Goal: Navigation & Orientation: Understand site structure

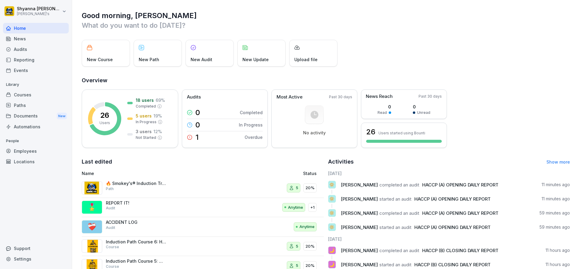
click at [25, 48] on div "Audits" at bounding box center [36, 49] width 66 height 11
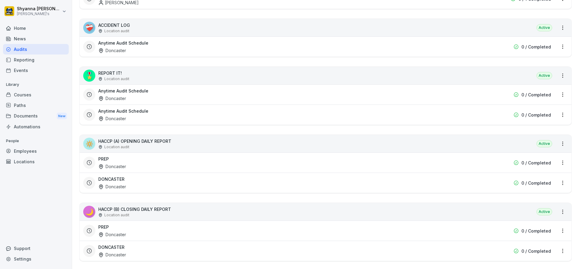
scroll to position [151, 0]
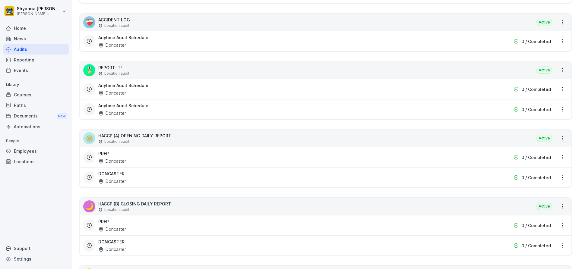
click at [123, 239] on h3 "DONCASTER" at bounding box center [111, 242] width 26 height 6
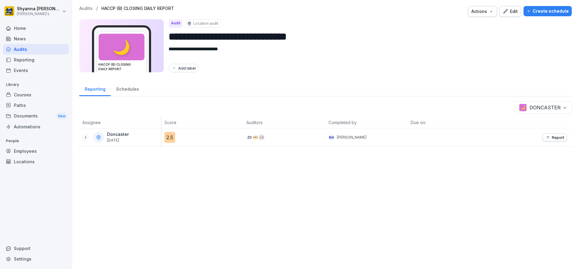
click at [52, 48] on div "Audits" at bounding box center [36, 49] width 66 height 11
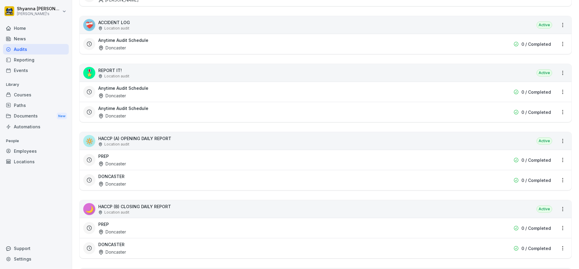
scroll to position [205, 0]
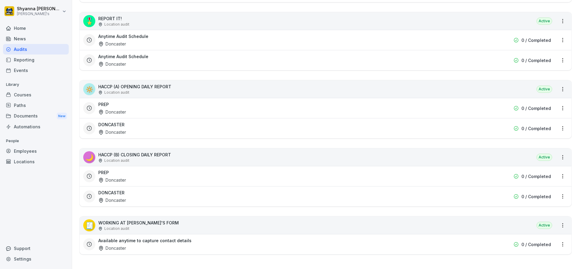
click at [29, 27] on div "Home" at bounding box center [36, 28] width 66 height 11
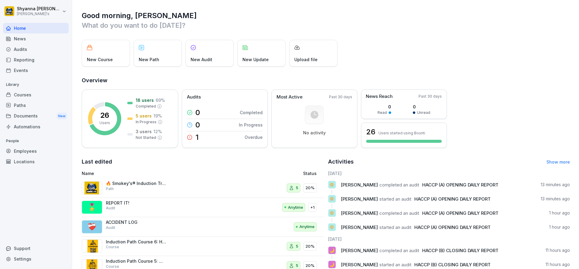
click at [32, 37] on div "News" at bounding box center [36, 38] width 66 height 11
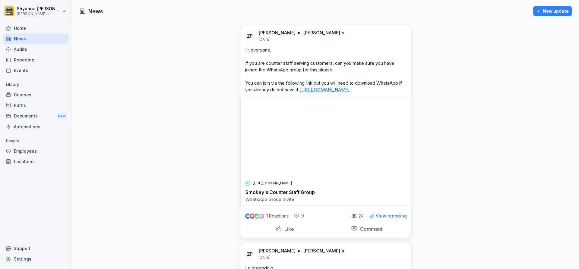
click at [30, 47] on div "Audits" at bounding box center [36, 49] width 66 height 11
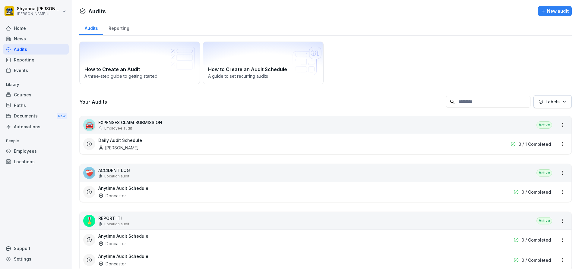
click at [30, 60] on div "Reporting" at bounding box center [36, 60] width 66 height 11
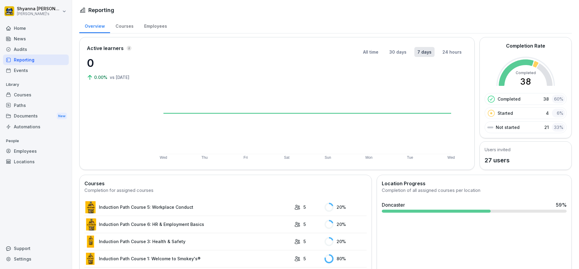
click at [28, 72] on div "Events" at bounding box center [36, 70] width 66 height 11
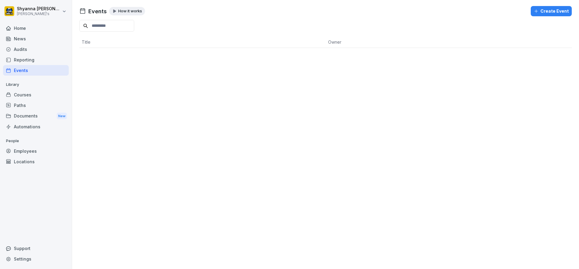
click at [27, 98] on div "Courses" at bounding box center [36, 95] width 66 height 11
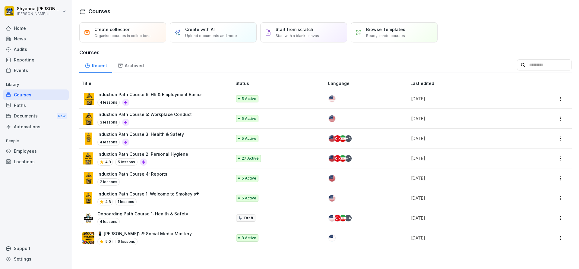
click at [30, 103] on div "Paths" at bounding box center [36, 105] width 66 height 11
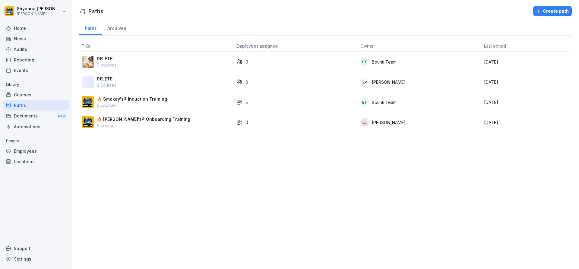
click at [31, 113] on div "Documents New" at bounding box center [36, 116] width 66 height 11
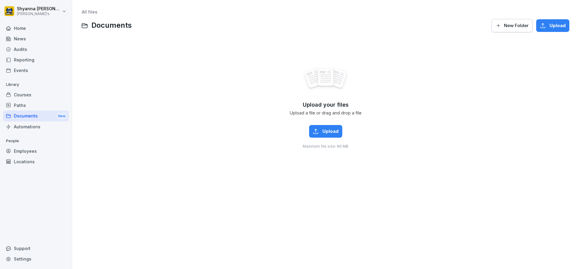
click at [30, 125] on div "Automations" at bounding box center [36, 127] width 66 height 11
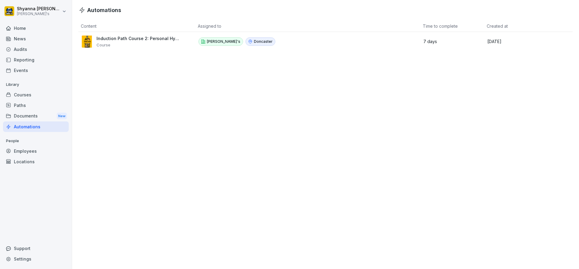
click at [23, 151] on div "Employees" at bounding box center [36, 151] width 66 height 11
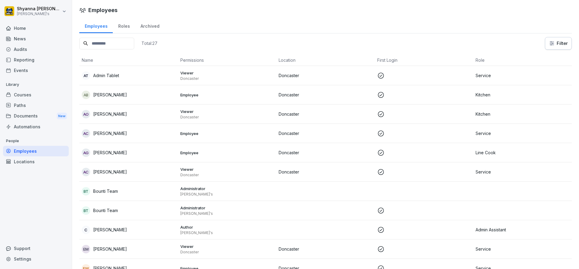
click at [33, 30] on div "Home" at bounding box center [36, 28] width 66 height 11
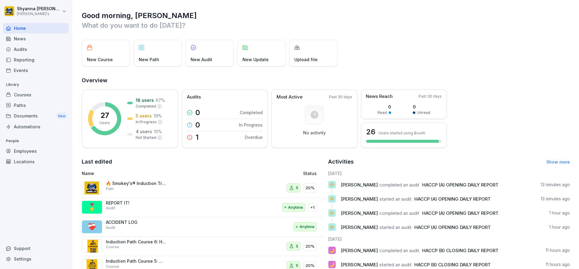
click at [37, 42] on div "News" at bounding box center [36, 38] width 66 height 11
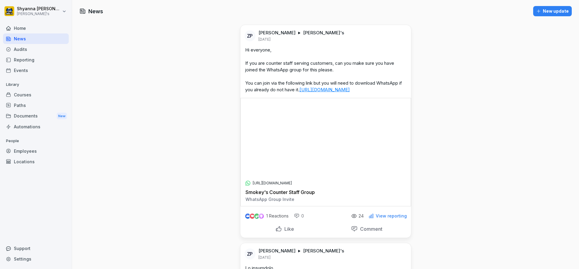
click at [43, 49] on div "Audits" at bounding box center [36, 49] width 66 height 11
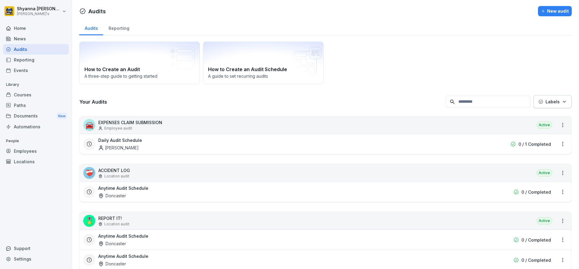
click at [22, 119] on div "Documents New" at bounding box center [36, 116] width 66 height 11
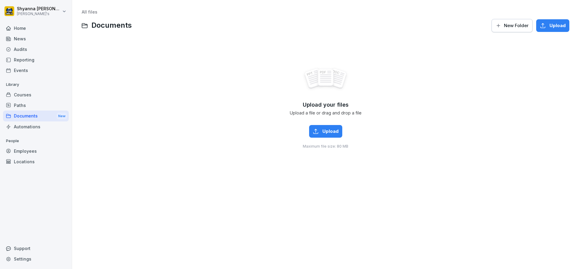
click at [93, 27] on span "Documents" at bounding box center [111, 25] width 40 height 9
